Goal: Transaction & Acquisition: Purchase product/service

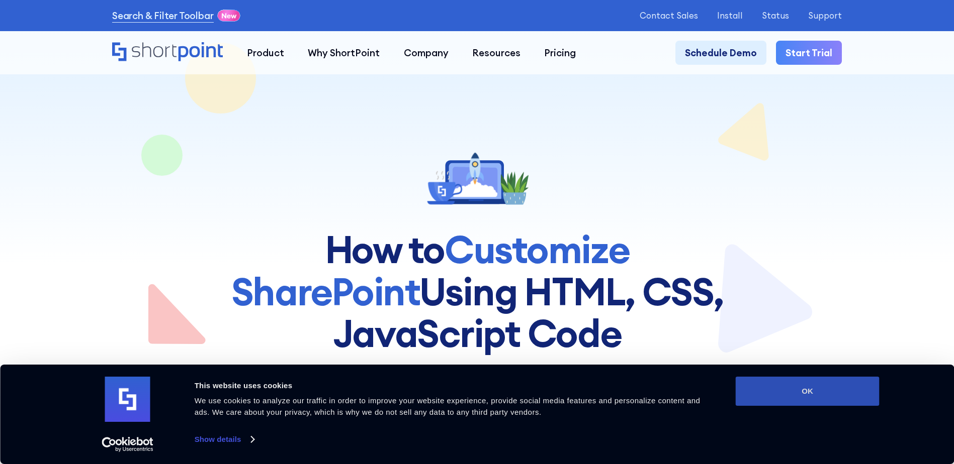
click at [818, 386] on button "OK" at bounding box center [807, 391] width 144 height 29
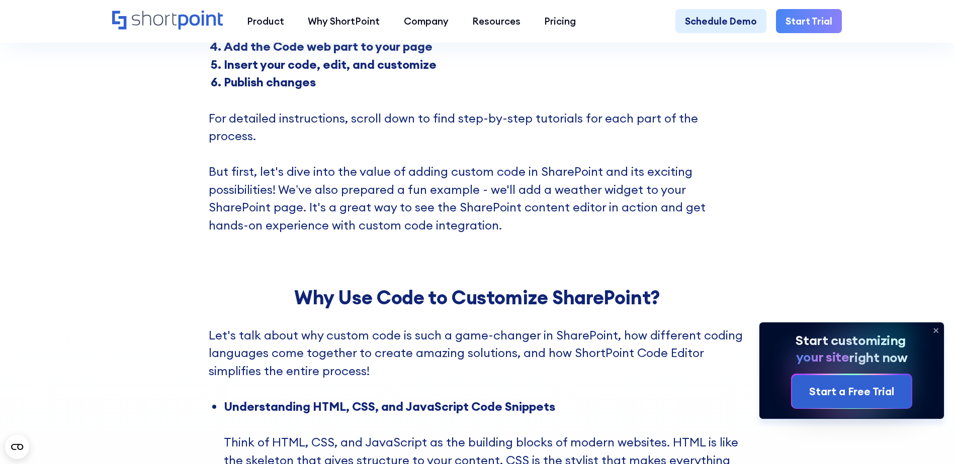
scroll to position [804, 0]
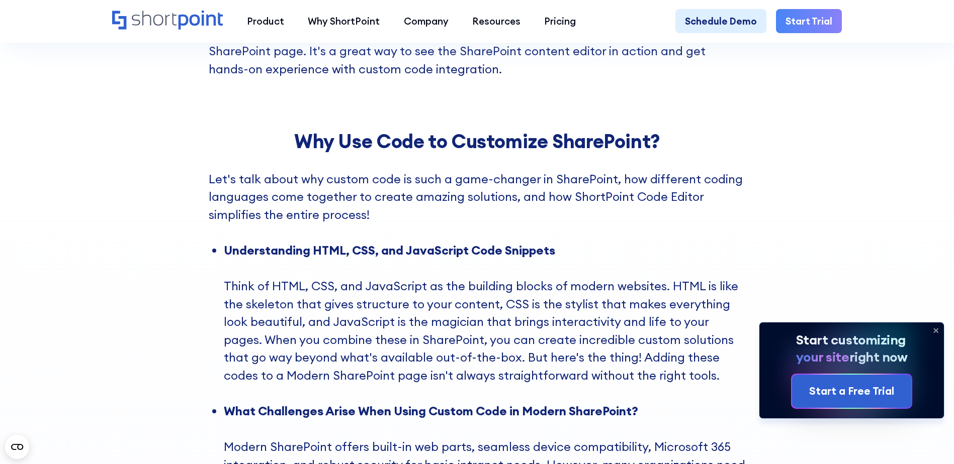
drag, startPoint x: 940, startPoint y: 327, endPoint x: 926, endPoint y: 321, distance: 14.9
click at [938, 327] on icon at bounding box center [935, 331] width 16 height 16
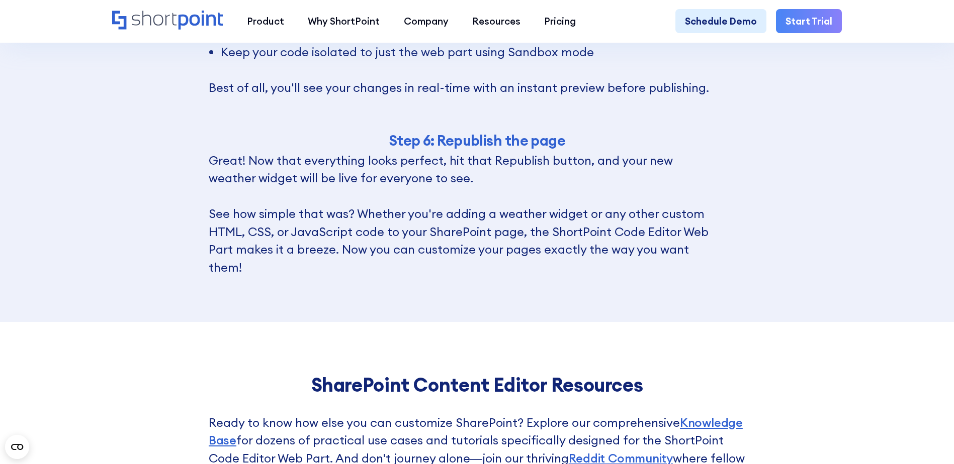
scroll to position [6836, 0]
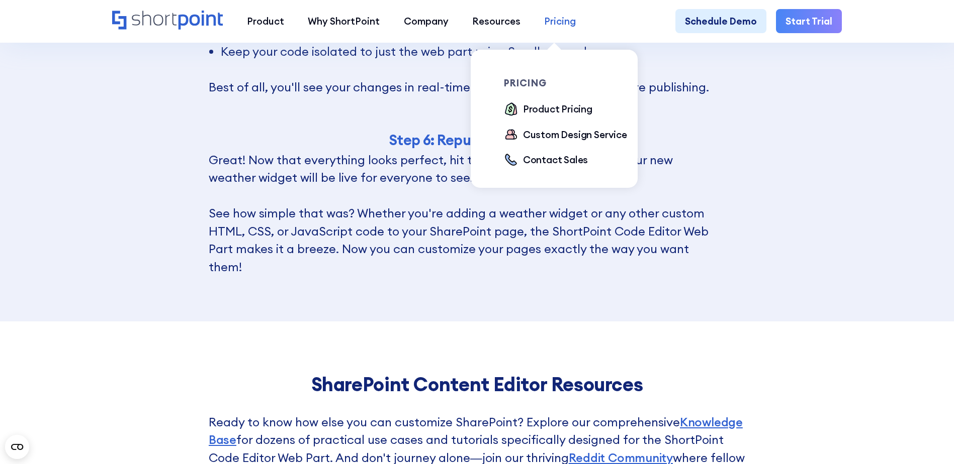
click at [548, 25] on div "Pricing" at bounding box center [560, 21] width 32 height 14
click at [532, 109] on div "Product Pricing" at bounding box center [557, 109] width 69 height 14
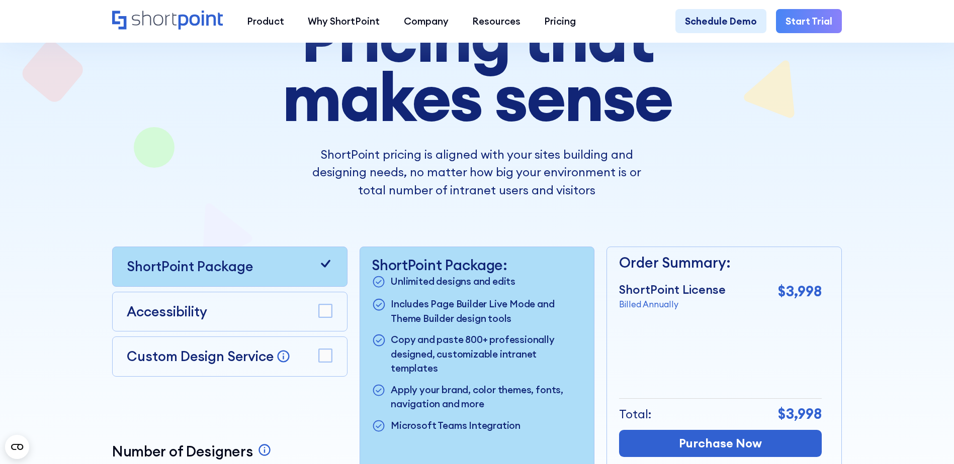
scroll to position [201, 0]
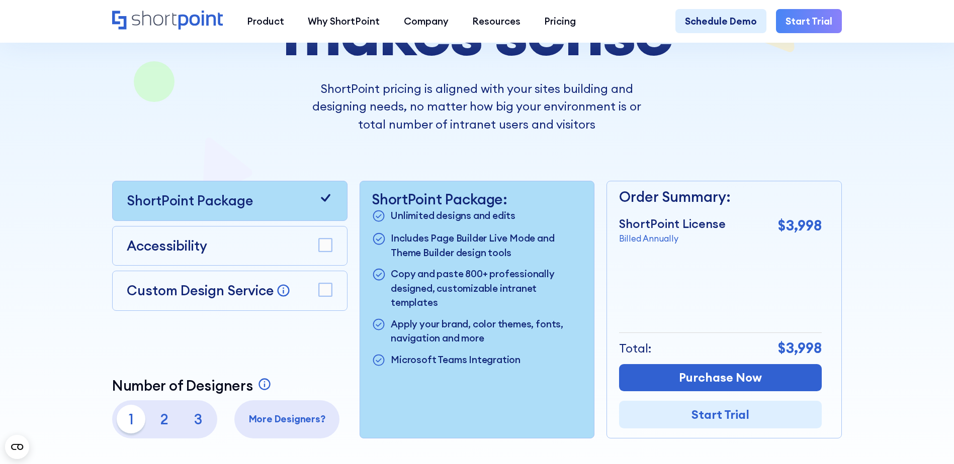
click at [631, 118] on p "ShortPoint pricing is aligned with your sites building and designing needs, no …" at bounding box center [476, 107] width 357 height 54
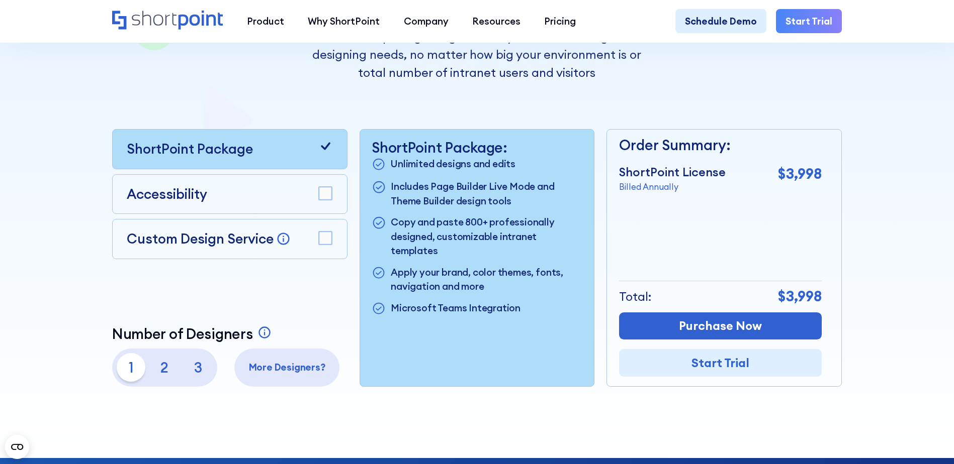
scroll to position [302, 0]
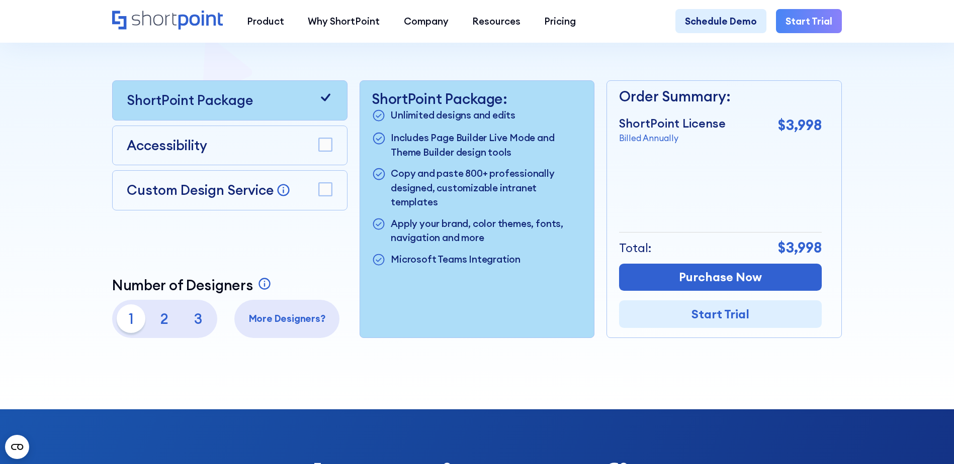
click at [324, 191] on rect at bounding box center [325, 189] width 13 height 13
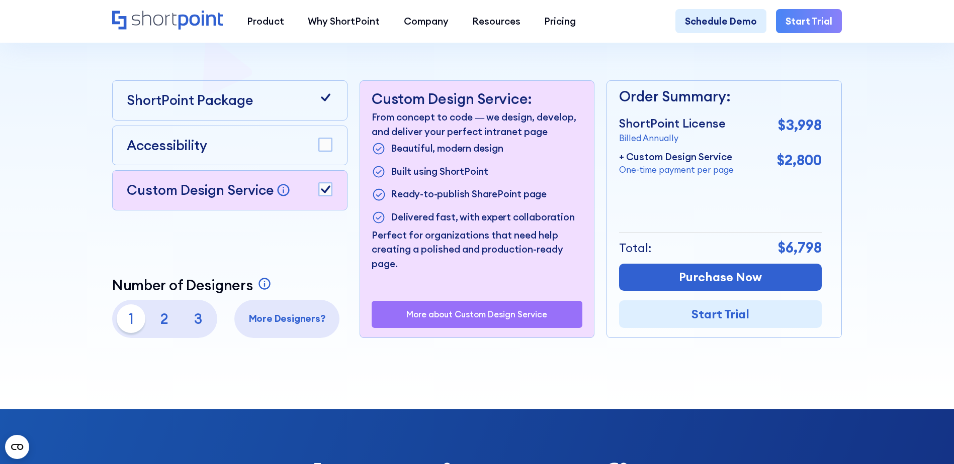
click at [321, 192] on rect at bounding box center [325, 189] width 13 height 13
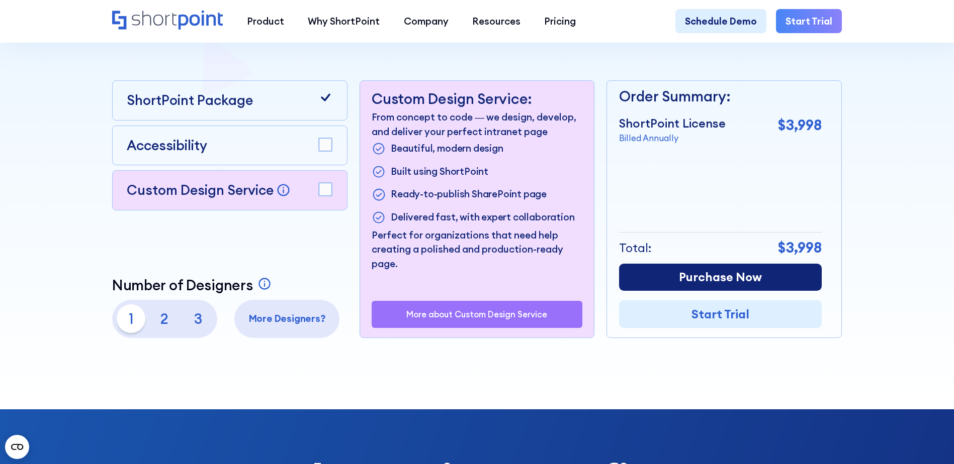
click at [680, 277] on link "Purchase Now" at bounding box center [720, 278] width 203 height 28
